Goal: Task Accomplishment & Management: Manage account settings

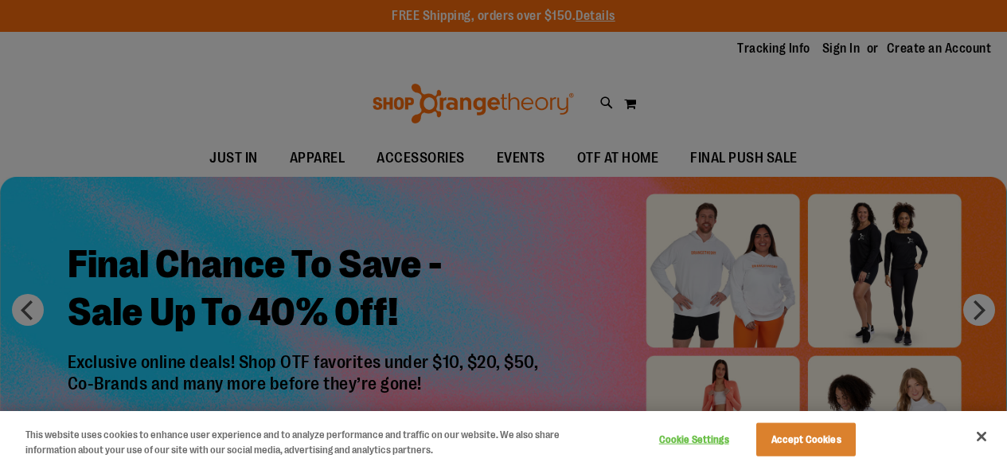
click at [839, 46] on div at bounding box center [503, 233] width 1007 height 466
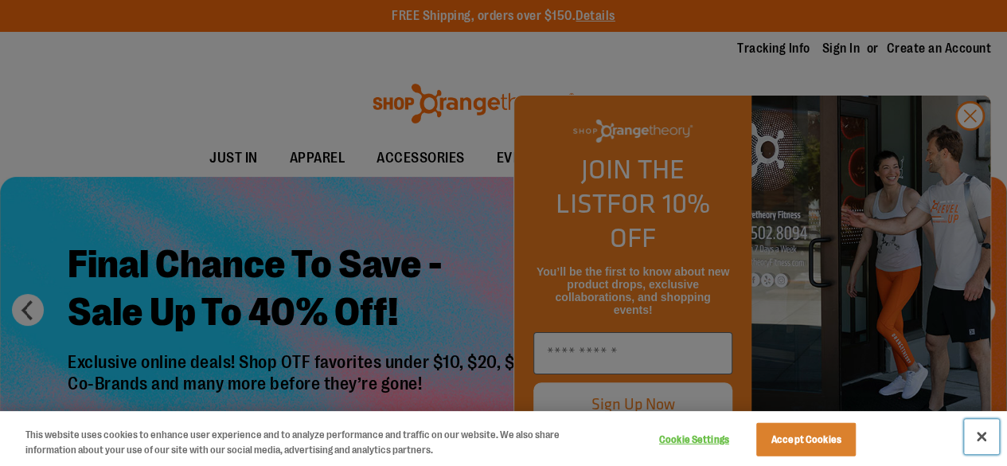
click at [978, 433] on button "Close" at bounding box center [981, 436] width 35 height 35
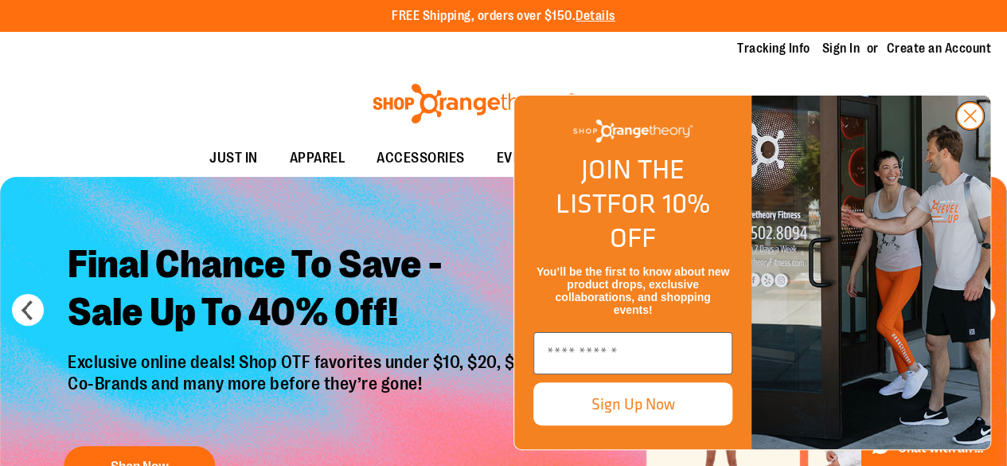
click at [963, 129] on circle "Close dialog" at bounding box center [970, 116] width 26 height 26
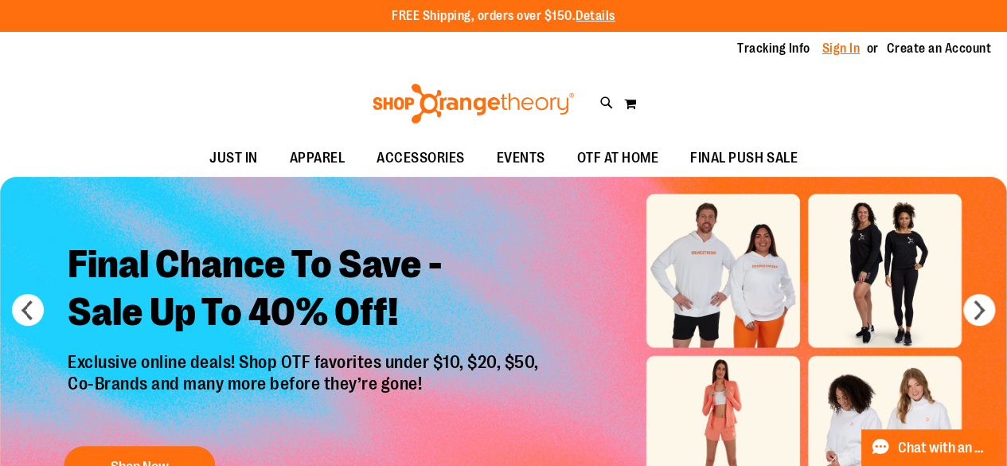
click at [839, 45] on link "Sign In" at bounding box center [842, 49] width 38 height 18
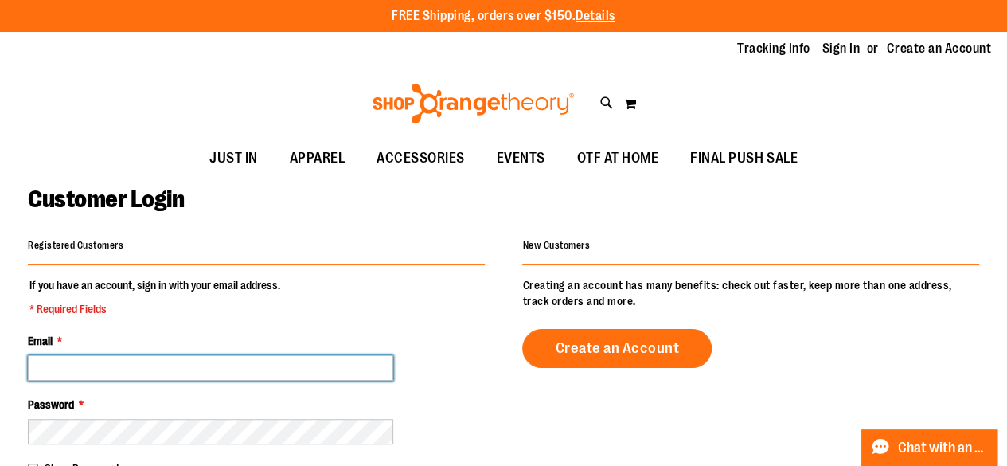
click at [249, 365] on input "Email *" at bounding box center [211, 367] width 366 height 25
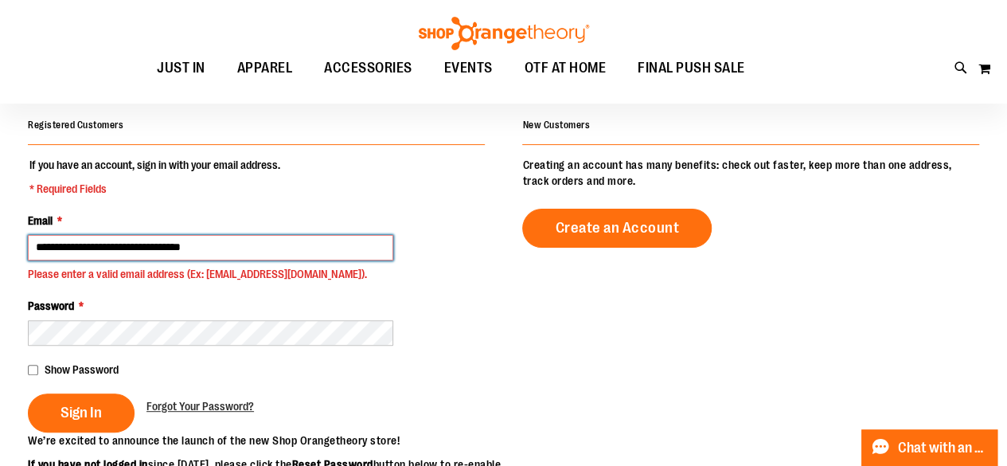
scroll to position [121, 0]
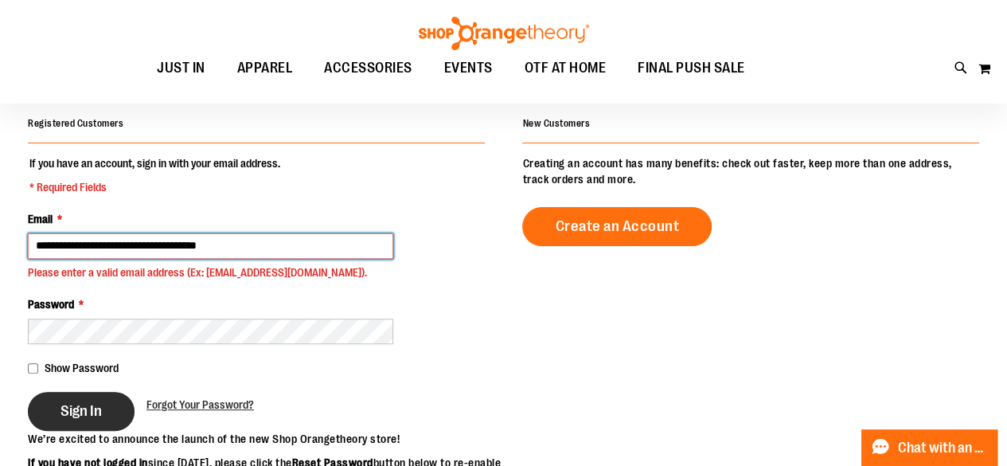
type input "**********"
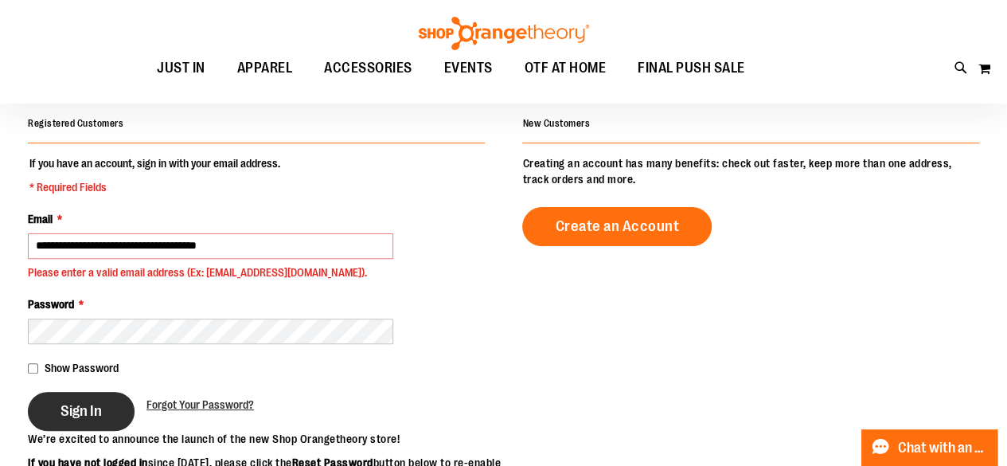
click at [71, 415] on span "Sign In" at bounding box center [81, 411] width 41 height 18
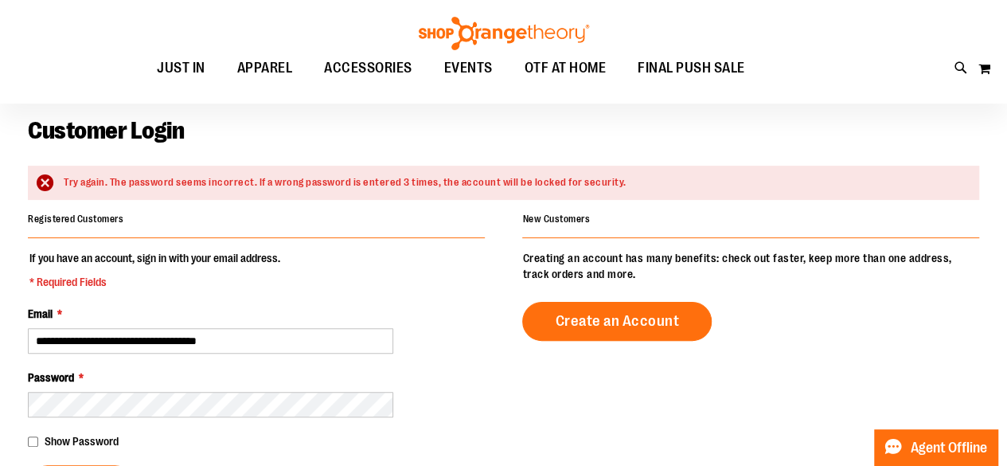
scroll to position [159, 0]
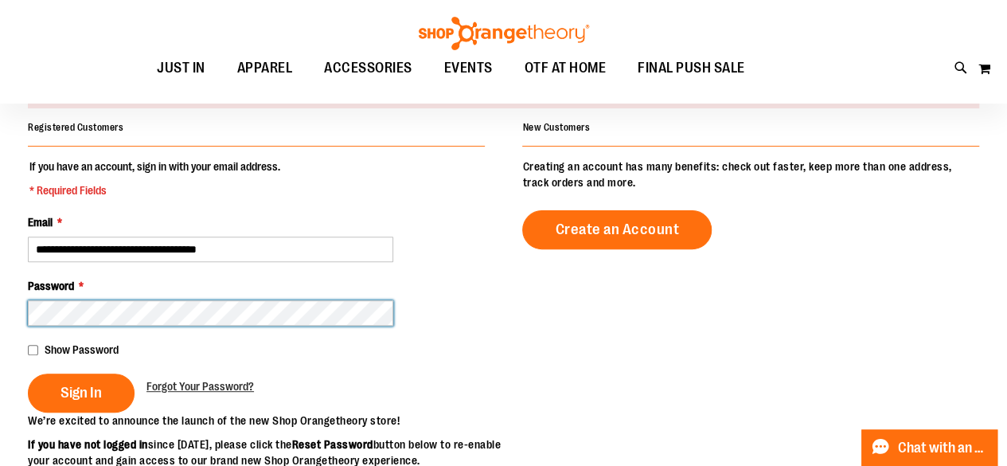
click at [28, 374] on button "Sign In" at bounding box center [81, 393] width 107 height 39
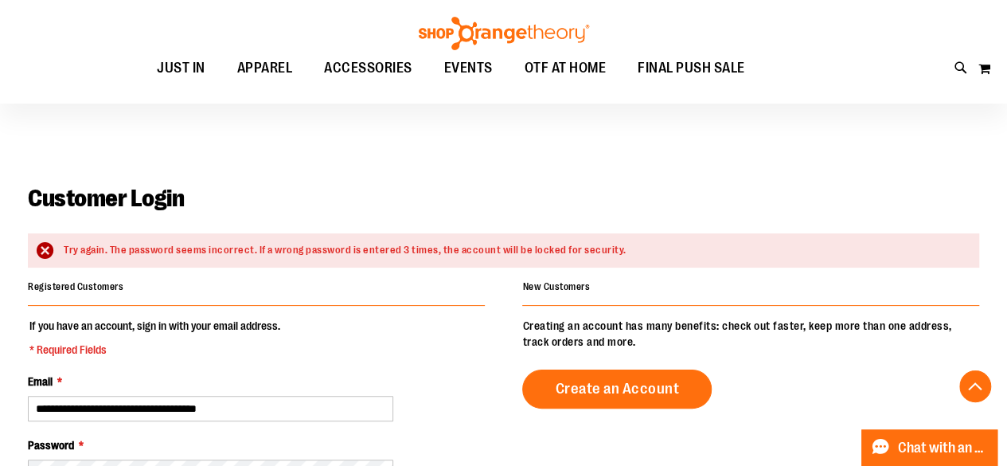
scroll to position [319, 0]
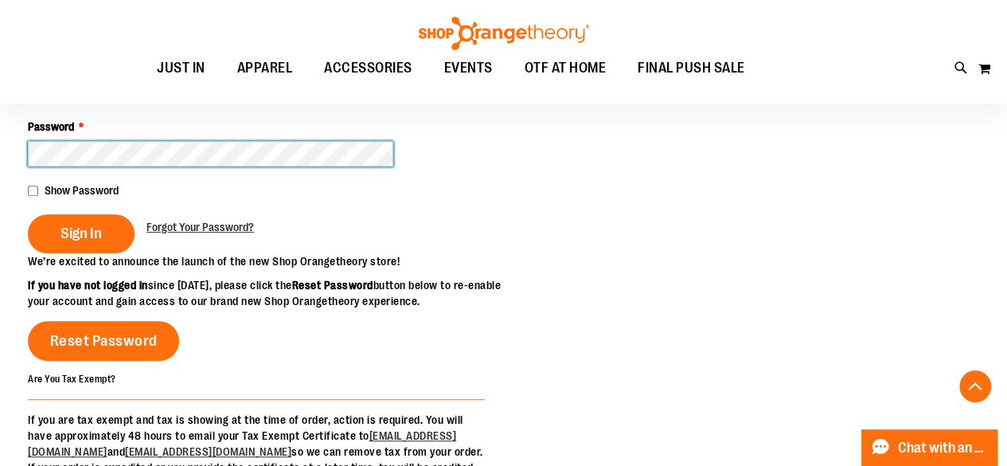
click at [28, 214] on button "Sign In" at bounding box center [81, 233] width 107 height 39
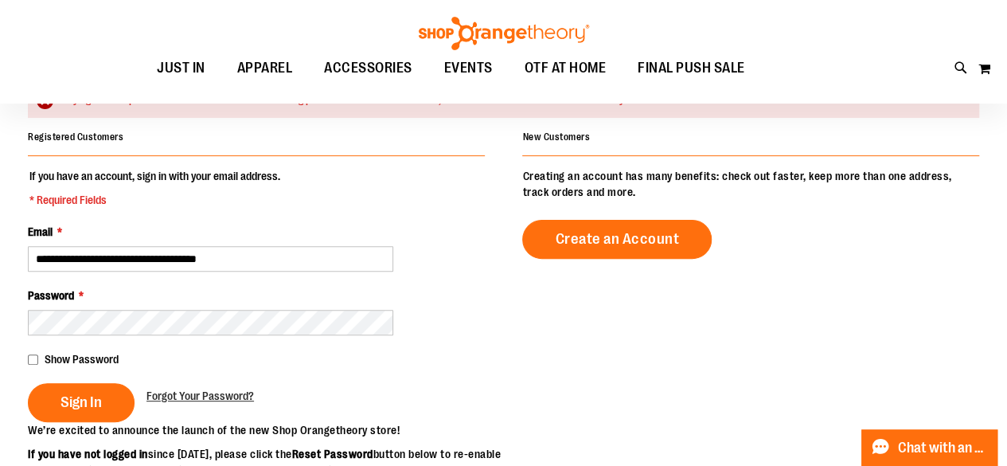
scroll to position [239, 0]
